Goal: Share content: Share content

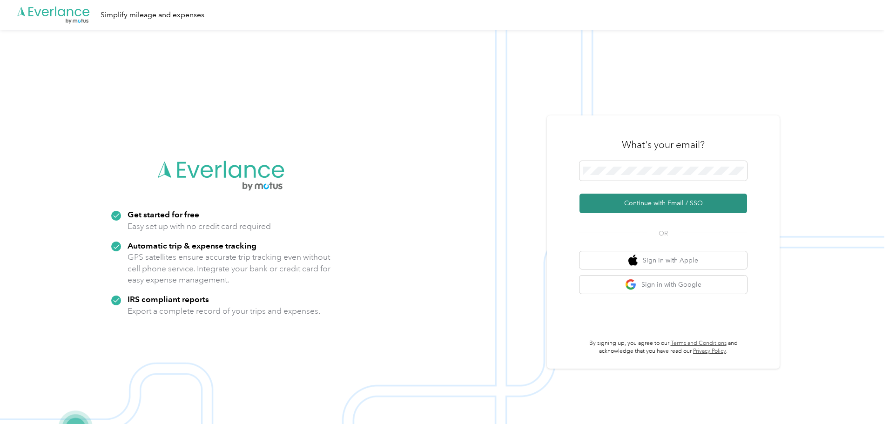
click at [645, 200] on button "Continue with Email / SSO" at bounding box center [663, 204] width 168 height 20
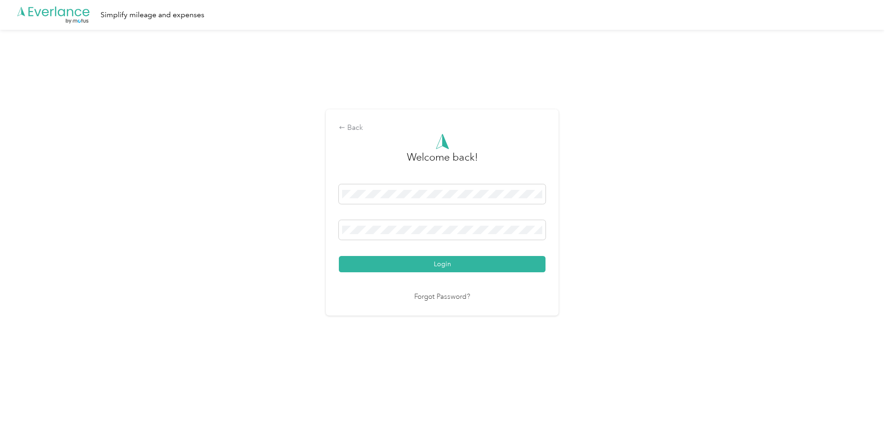
click at [492, 268] on button "Login" at bounding box center [442, 264] width 207 height 16
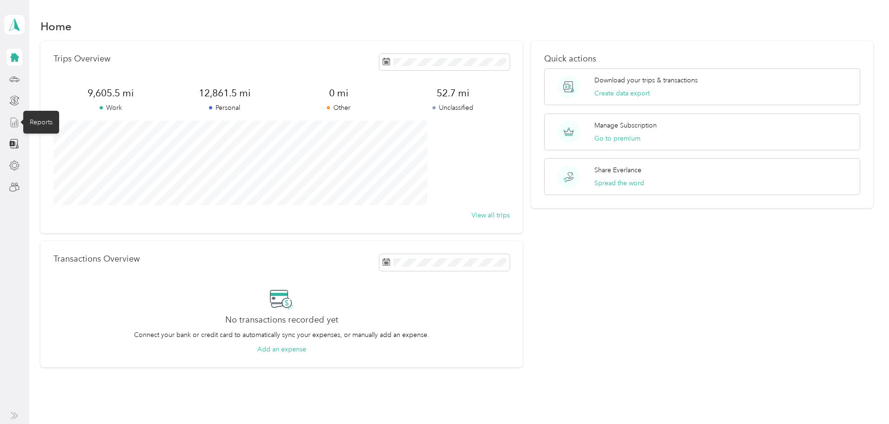
click at [15, 122] on icon at bounding box center [14, 122] width 10 height 10
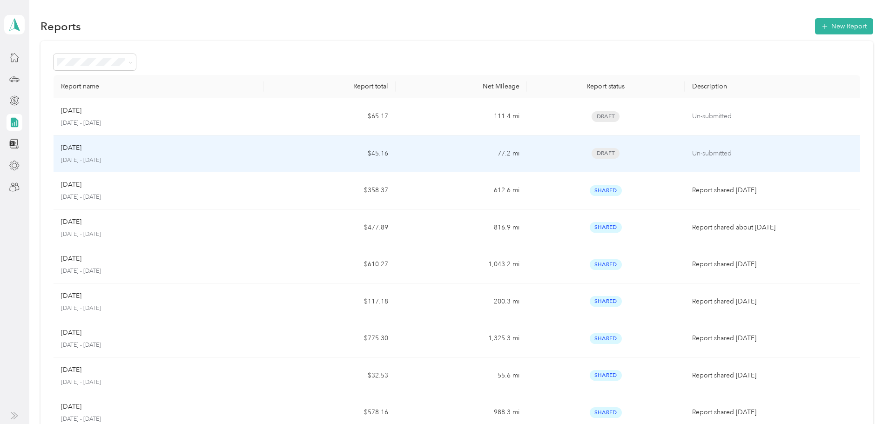
click at [163, 154] on div "Oct [DATE] - [DATE]" at bounding box center [158, 154] width 195 height 22
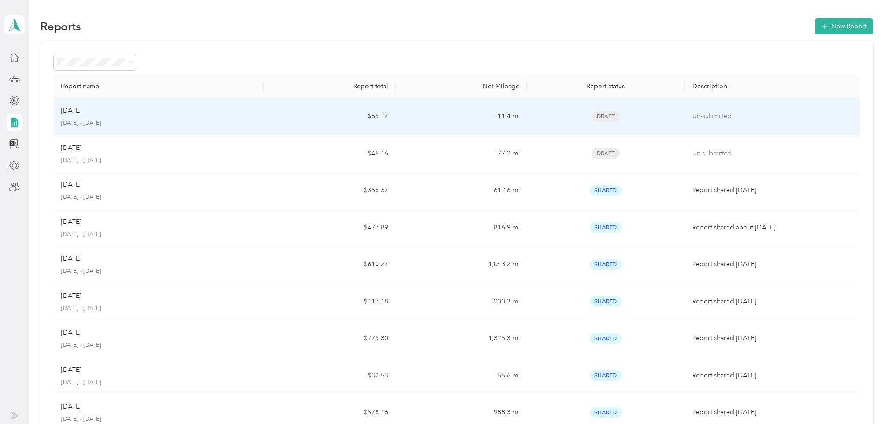
click at [309, 123] on td "$65.17" at bounding box center [329, 116] width 131 height 37
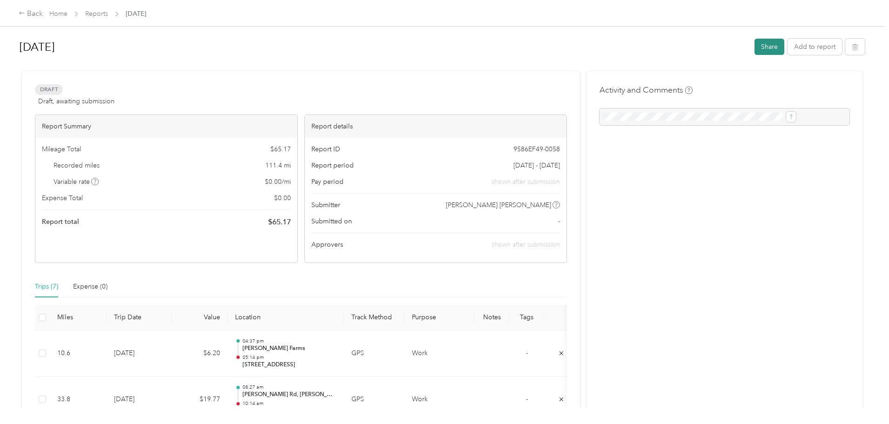
click at [754, 52] on button "Share" at bounding box center [769, 47] width 30 height 16
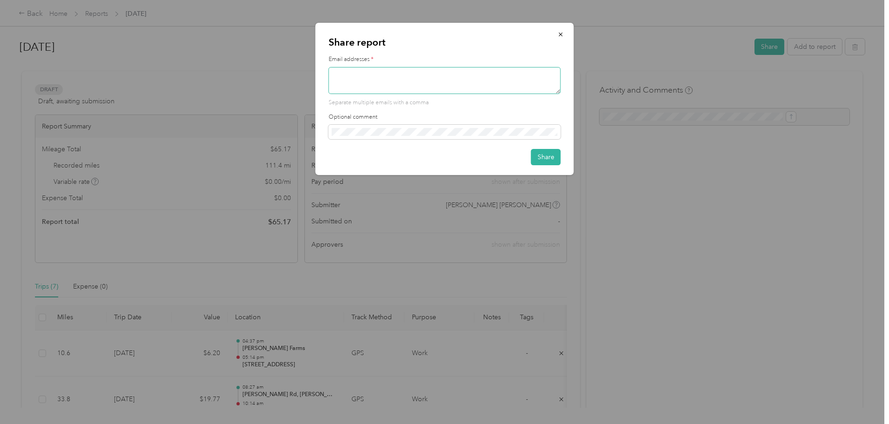
click at [408, 82] on textarea at bounding box center [445, 80] width 232 height 27
type textarea "[PERSON_NAME][EMAIL_ADDRESS][DOMAIN_NAME]"
click at [546, 160] on button "Share" at bounding box center [546, 157] width 30 height 16
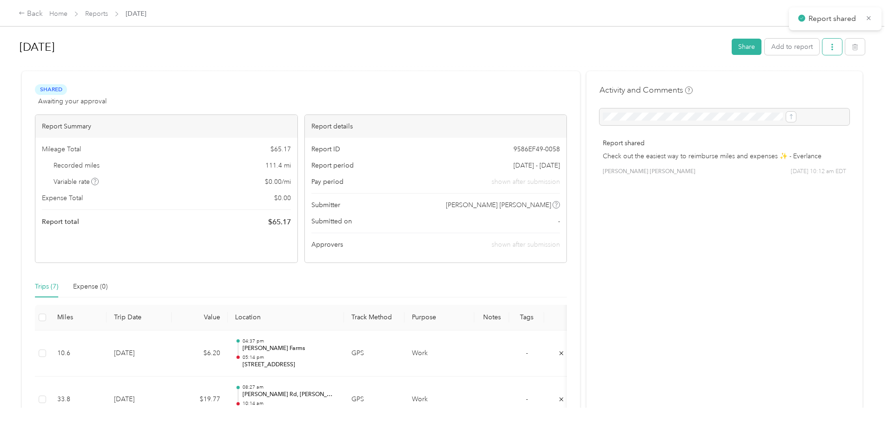
click at [829, 48] on icon "button" at bounding box center [832, 47] width 7 height 7
click at [729, 84] on span "Download" at bounding box center [729, 81] width 31 height 10
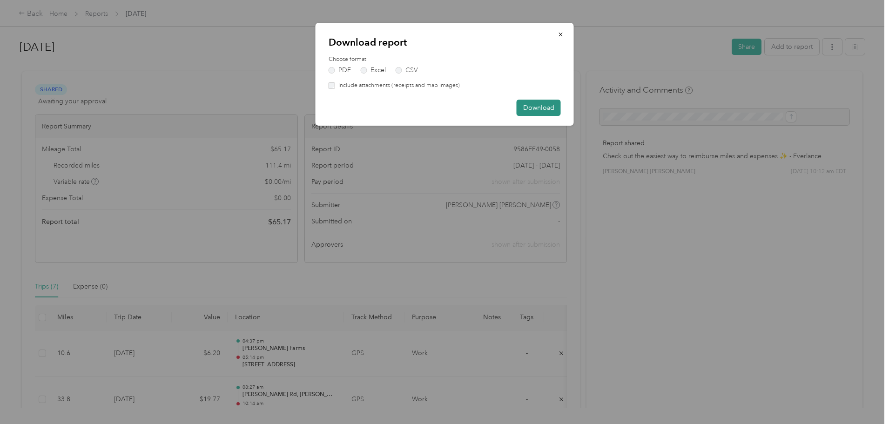
click at [527, 108] on button "Download" at bounding box center [539, 108] width 44 height 16
